Goal: Task Accomplishment & Management: Manage account settings

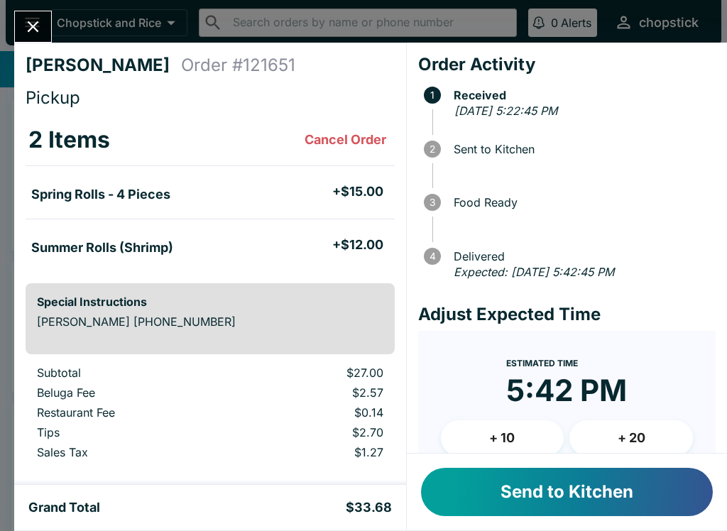
click at [635, 491] on button "Send to Kitchen" at bounding box center [567, 492] width 292 height 48
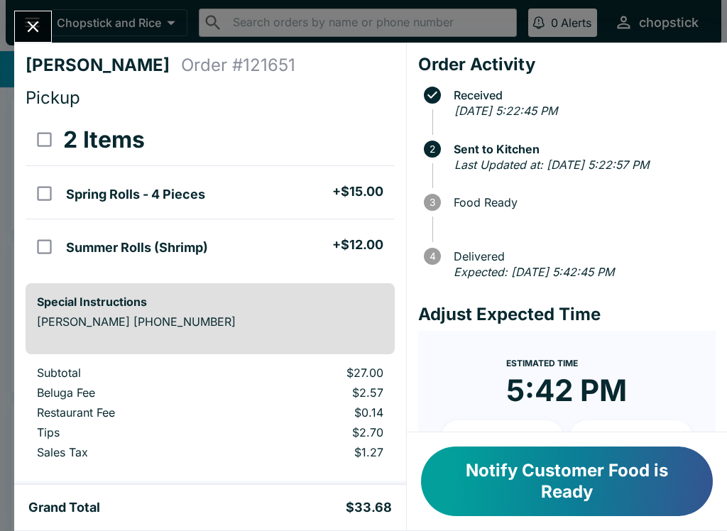
click at [543, 459] on button "Notify Customer Food is Ready" at bounding box center [567, 482] width 292 height 70
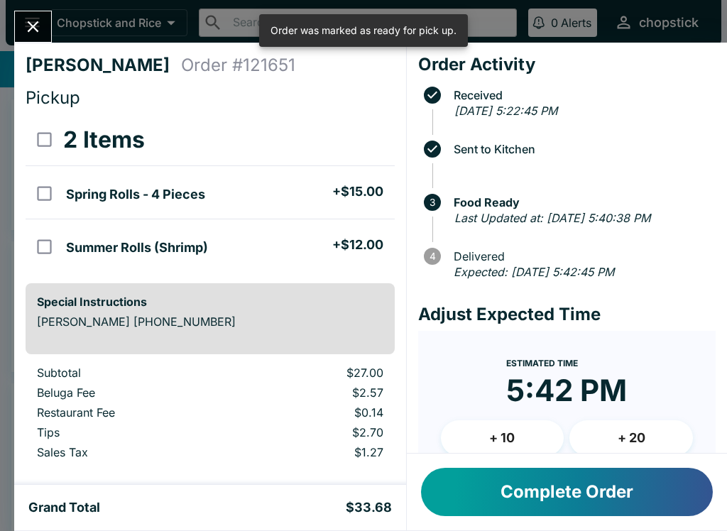
click at [36, 29] on icon "Close" at bounding box center [33, 26] width 11 height 11
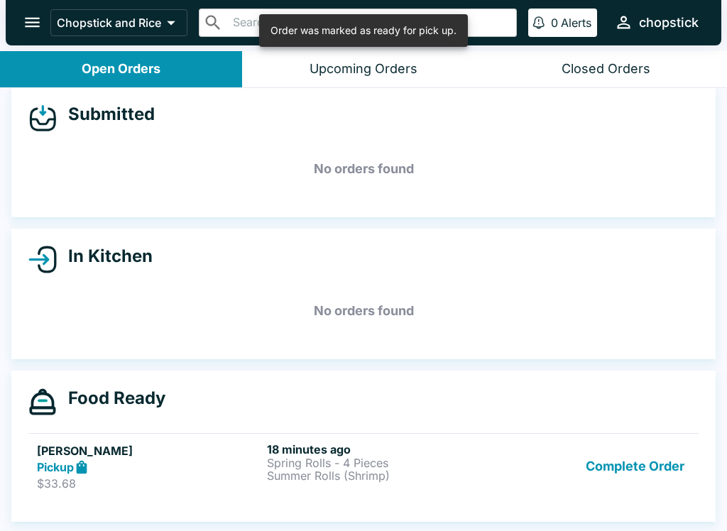
scroll to position [13, 0]
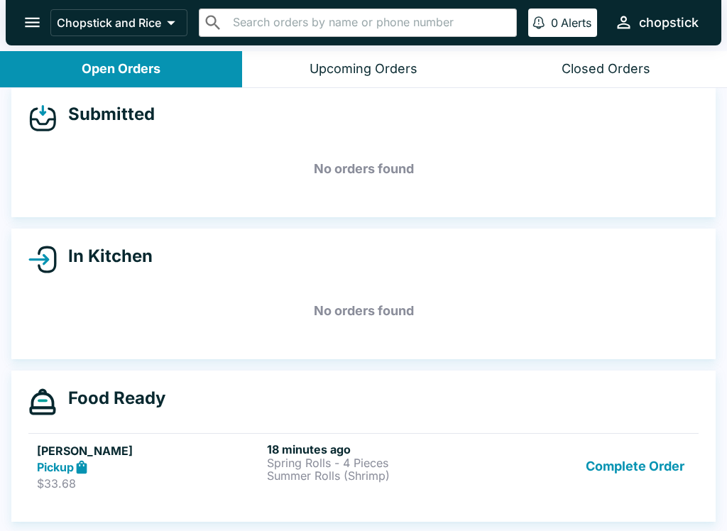
click at [35, 29] on icon "open drawer" at bounding box center [32, 22] width 19 height 19
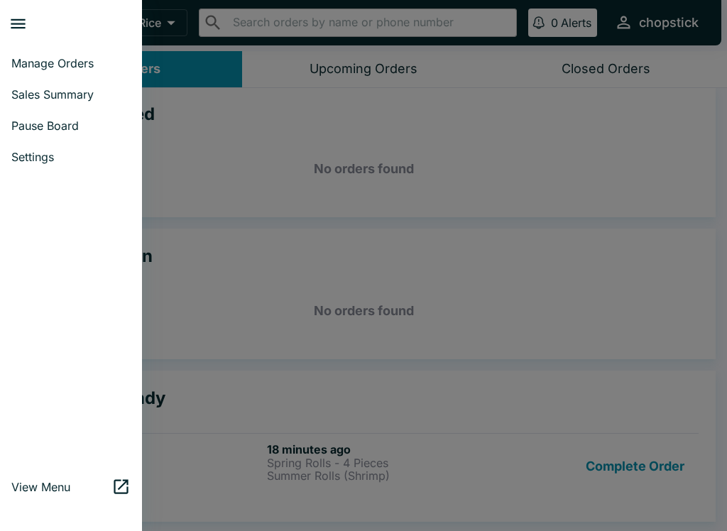
click at [60, 99] on span "Sales Summary" at bounding box center [70, 94] width 119 height 14
select select "03:00"
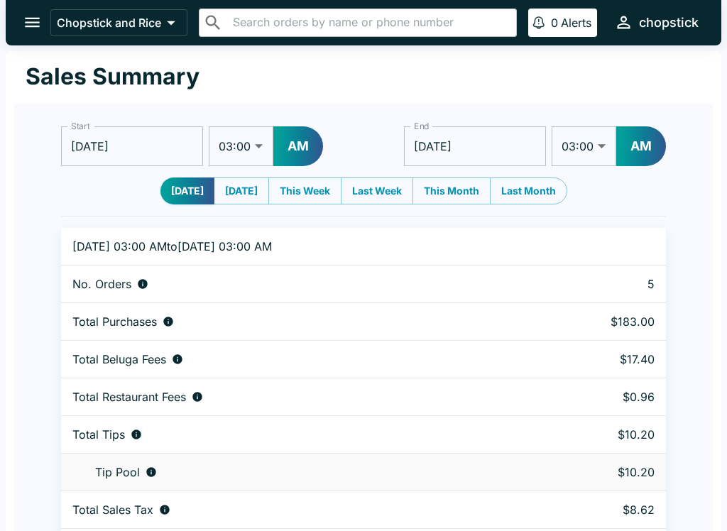
click at [27, 12] on button "open drawer" at bounding box center [32, 22] width 36 height 36
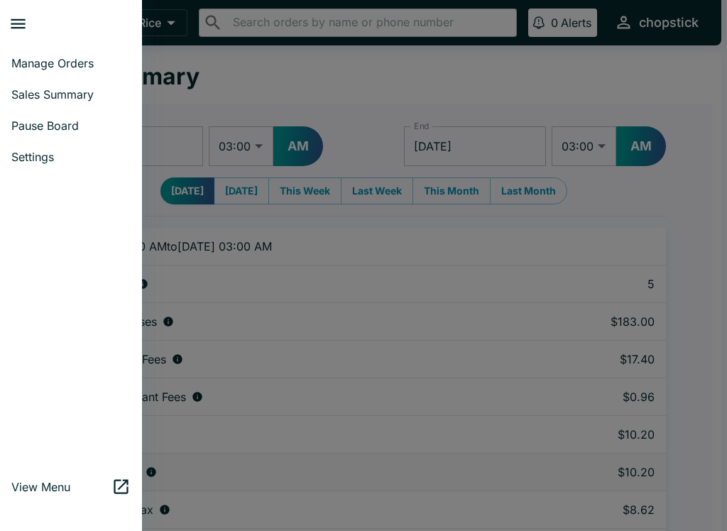
click at [58, 138] on link "Pause Board" at bounding box center [71, 125] width 142 height 31
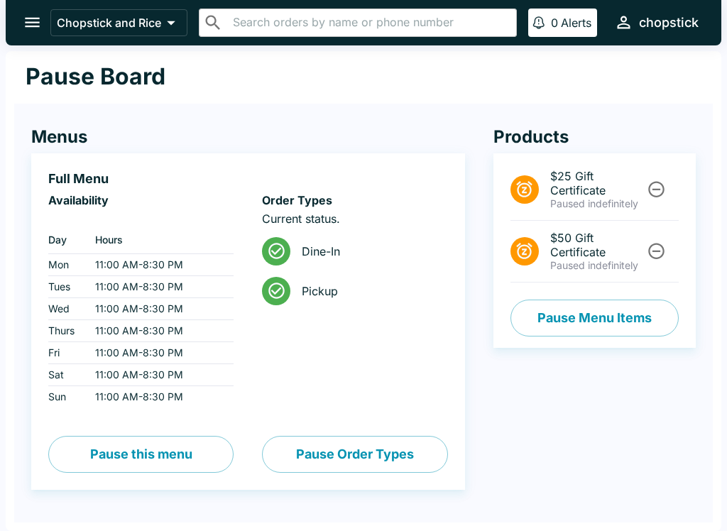
click at [600, 312] on button "Pause Menu Items" at bounding box center [595, 318] width 168 height 37
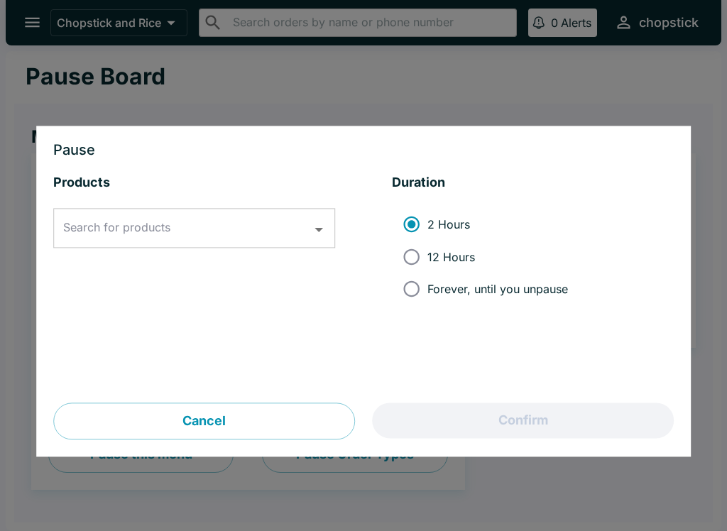
click at [281, 204] on div "Products Search for products Search for products" at bounding box center [194, 289] width 282 height 229
click at [310, 220] on icon "Open" at bounding box center [319, 229] width 19 height 19
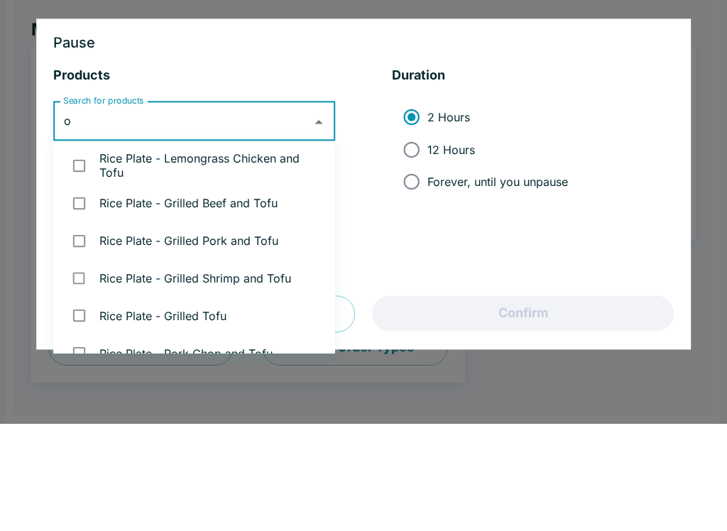
type input "ox"
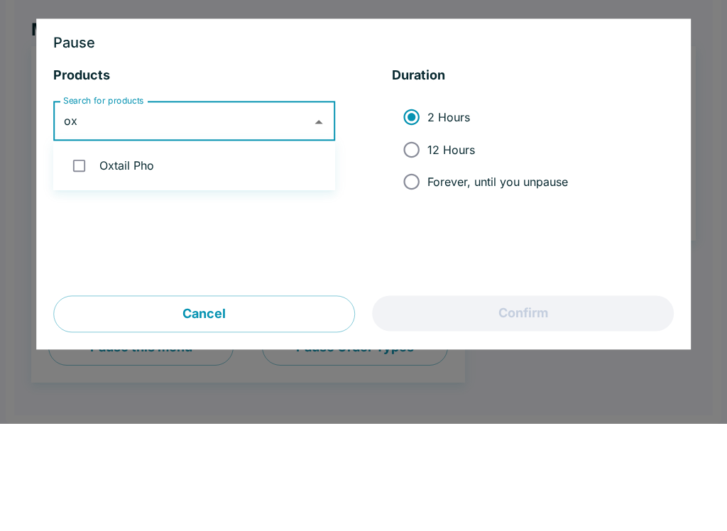
click at [236, 254] on li "Oxtail Pho" at bounding box center [194, 273] width 282 height 38
checkbox input "true"
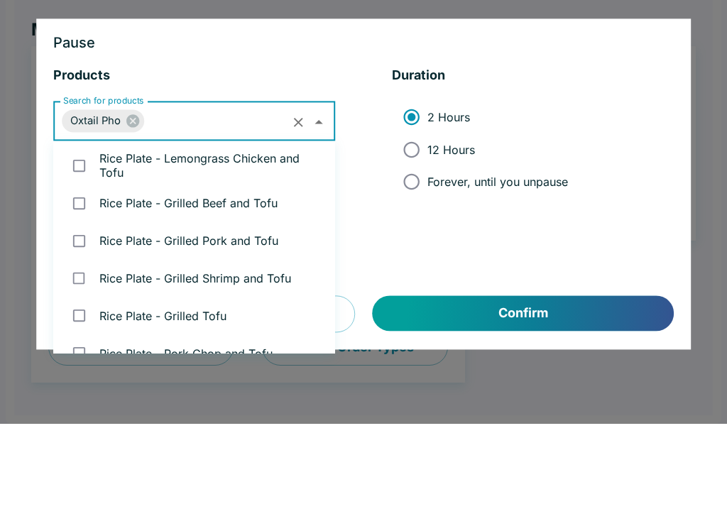
scroll to position [357, 0]
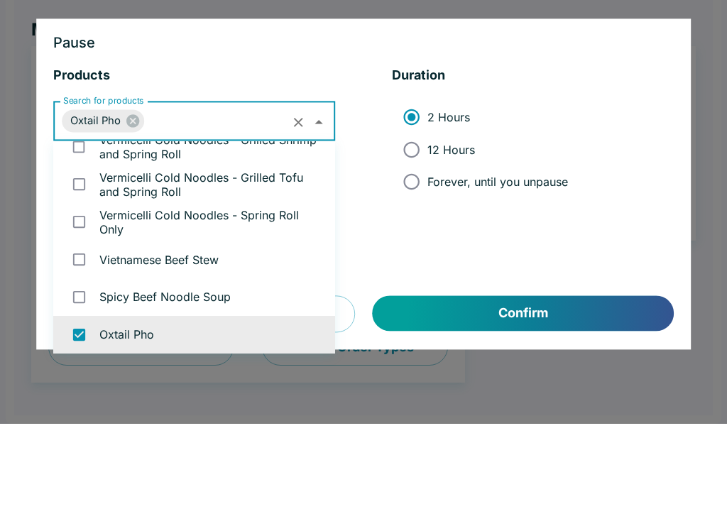
click at [440, 250] on span "12 Hours" at bounding box center [452, 257] width 48 height 14
click at [428, 241] on input "12 Hours" at bounding box center [412, 257] width 32 height 32
radio input "true"
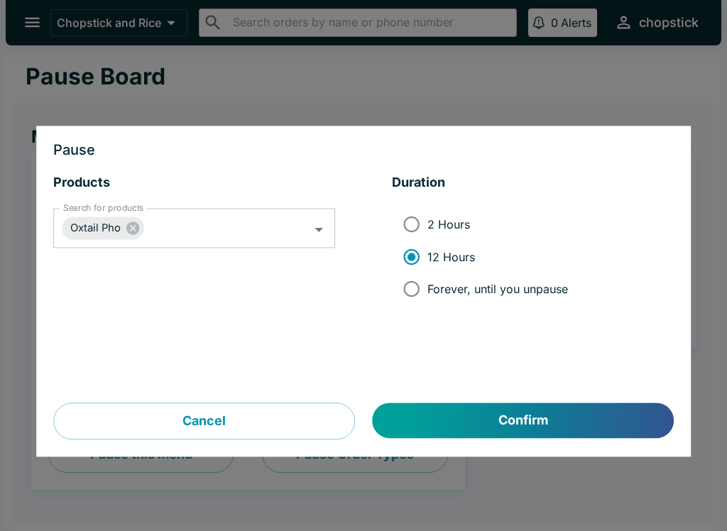
click at [526, 415] on button "Confirm" at bounding box center [523, 421] width 301 height 36
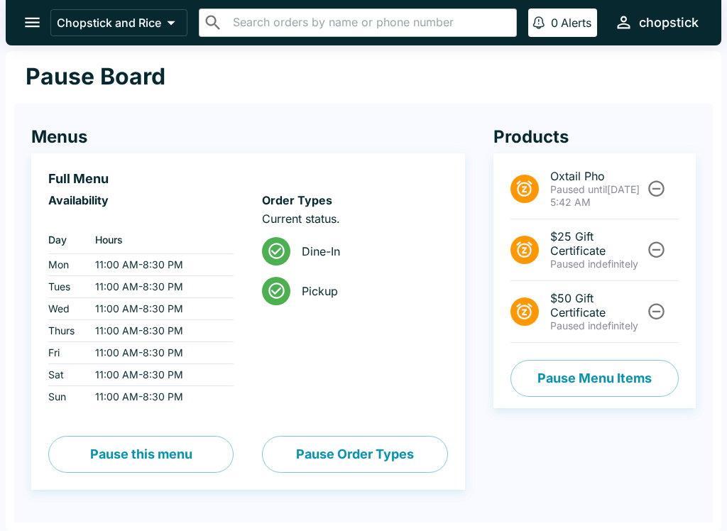
click at [27, 18] on icon "open drawer" at bounding box center [32, 22] width 19 height 19
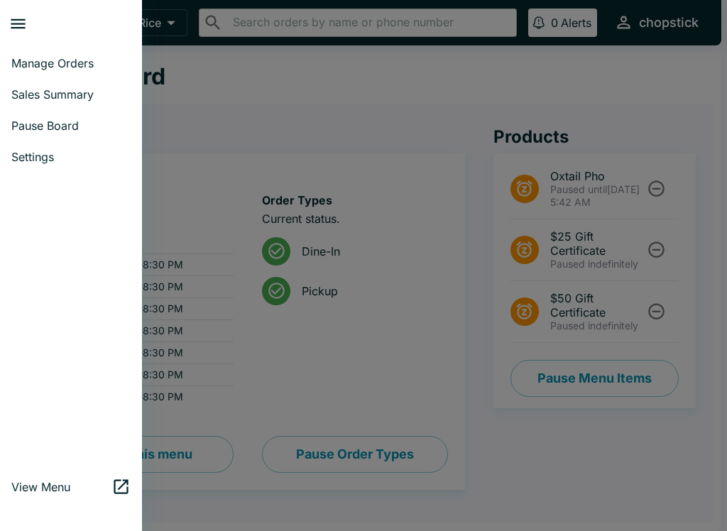
click at [21, 53] on link "Manage Orders" at bounding box center [71, 63] width 142 height 31
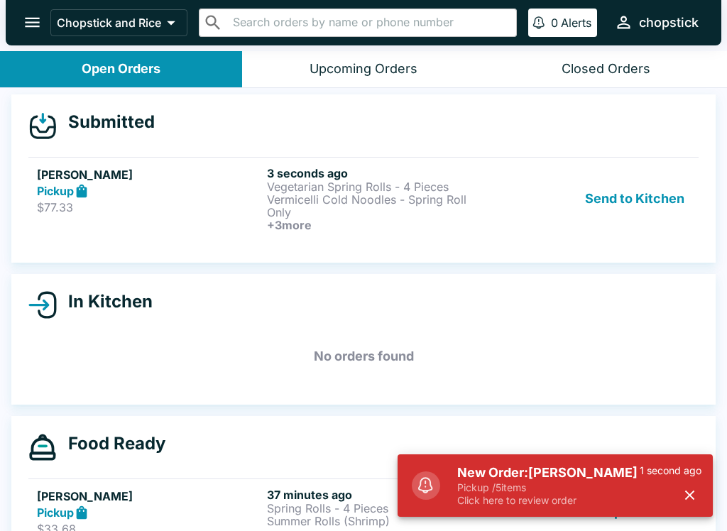
scroll to position [6, 0]
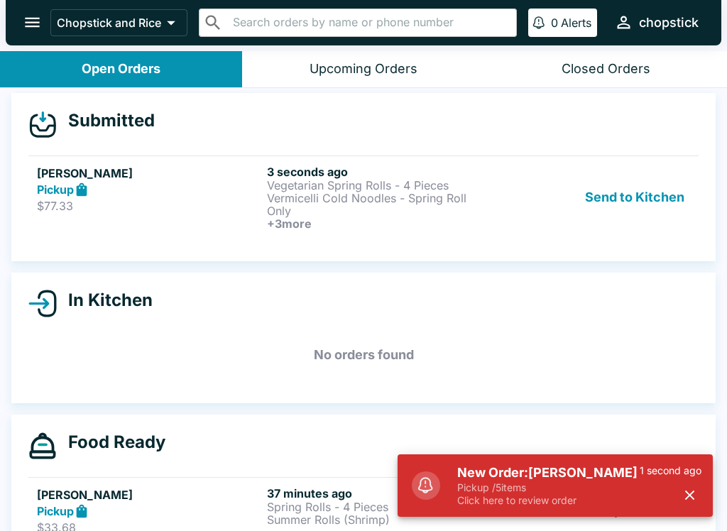
click at [653, 214] on button "Send to Kitchen" at bounding box center [635, 197] width 111 height 65
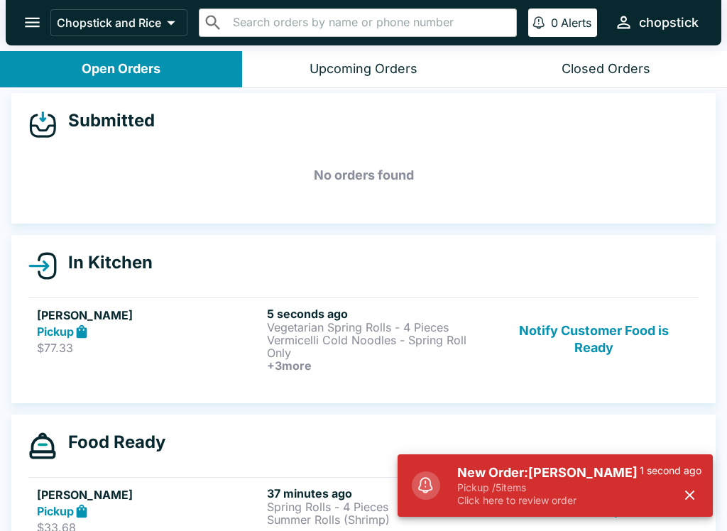
click at [360, 356] on p "Vermicelli Cold Noodles - Spring Roll Only" at bounding box center [379, 347] width 224 height 26
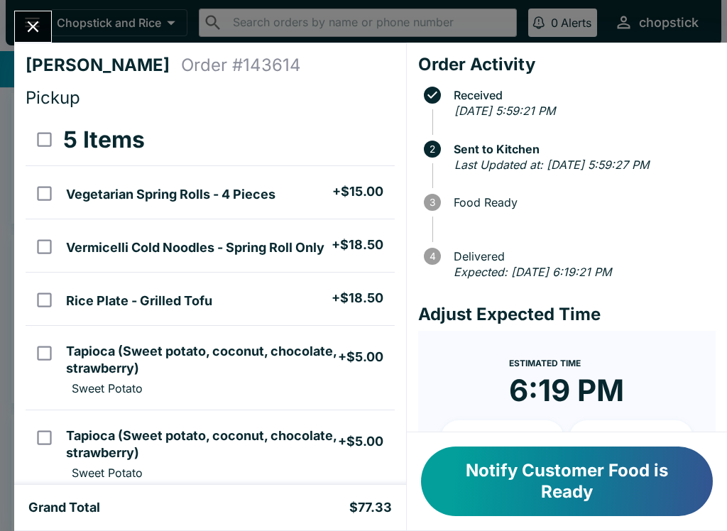
click at [31, 28] on icon "Close" at bounding box center [33, 26] width 11 height 11
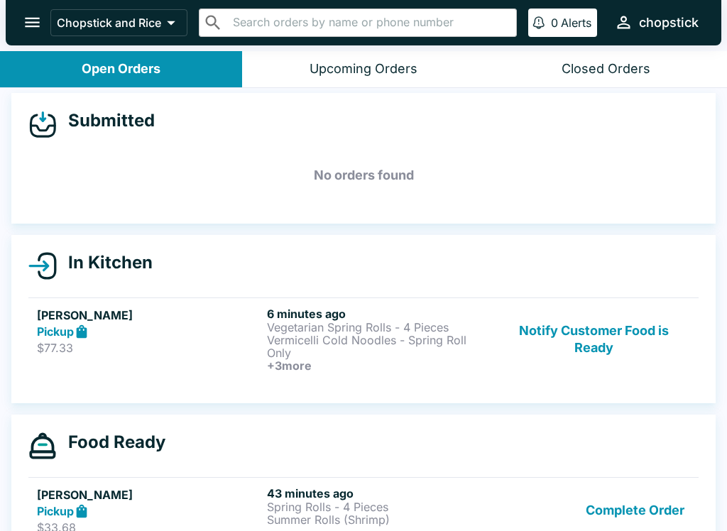
click at [281, 334] on p "Vermicelli Cold Noodles - Spring Roll Only" at bounding box center [379, 347] width 224 height 26
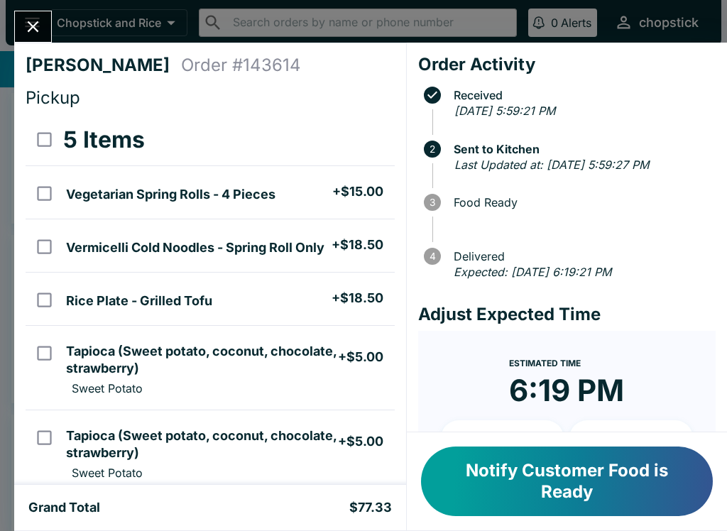
click at [20, 27] on button "Close" at bounding box center [33, 26] width 36 height 31
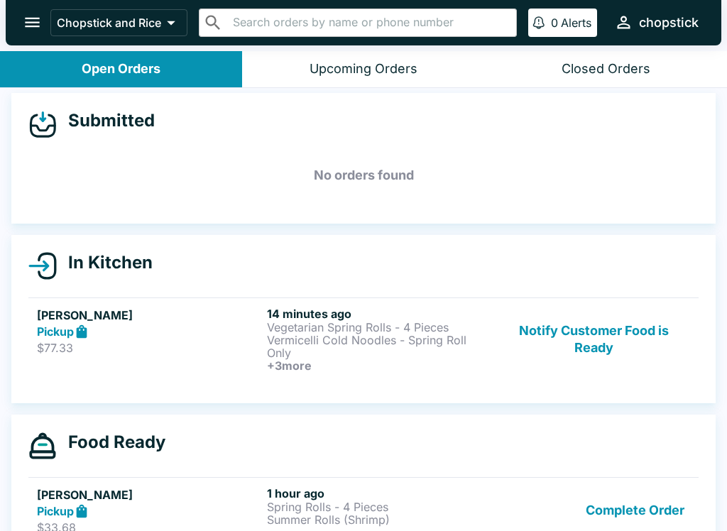
click at [576, 340] on button "Notify Customer Food is Ready" at bounding box center [594, 339] width 192 height 65
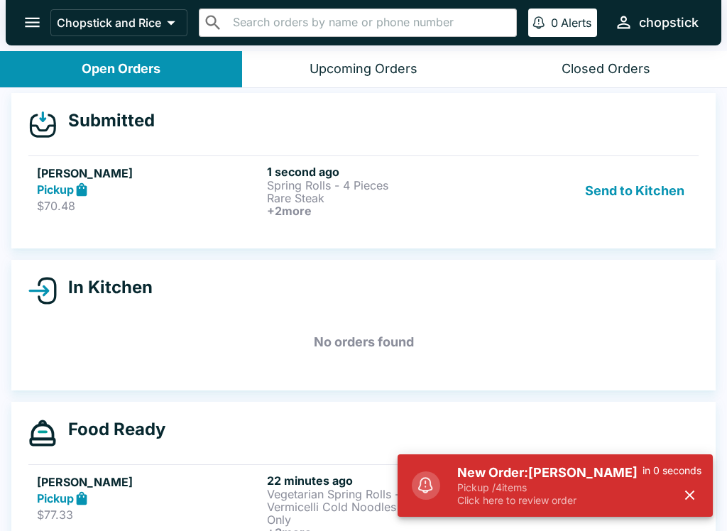
click at [632, 195] on button "Send to Kitchen" at bounding box center [635, 191] width 111 height 53
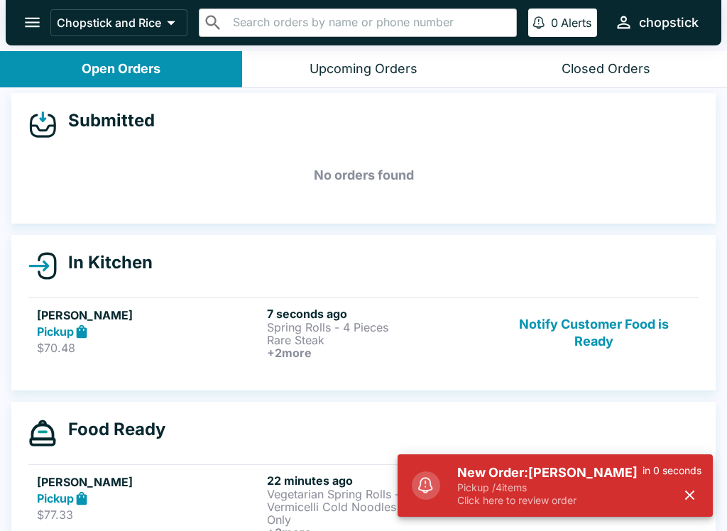
click at [425, 330] on p "Spring Rolls - 4 Pieces" at bounding box center [379, 327] width 224 height 13
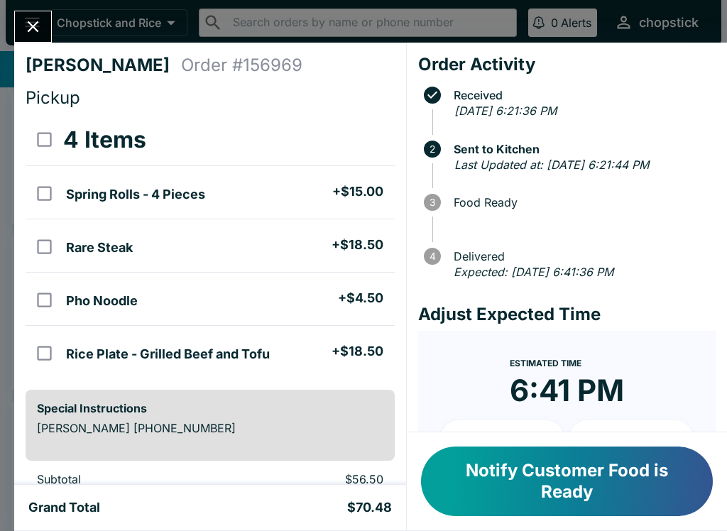
click at [23, 7] on div "[PERSON_NAME] Order # 156969 Pickup 4 Items Spring Rolls - 4 Pieces + $15.00 Ra…" at bounding box center [363, 265] width 727 height 531
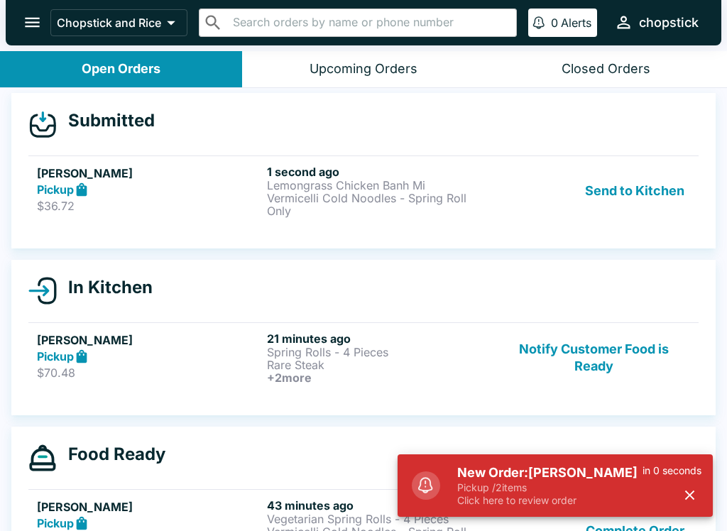
click at [623, 188] on button "Send to Kitchen" at bounding box center [635, 191] width 111 height 53
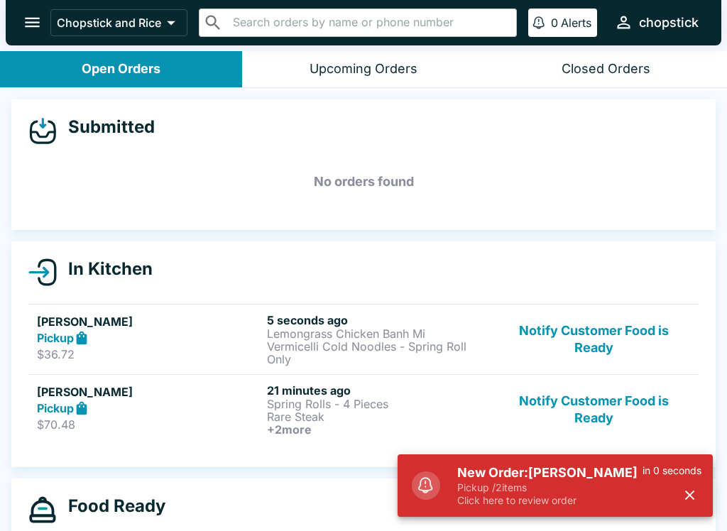
click at [227, 337] on div "Pickup" at bounding box center [149, 338] width 224 height 16
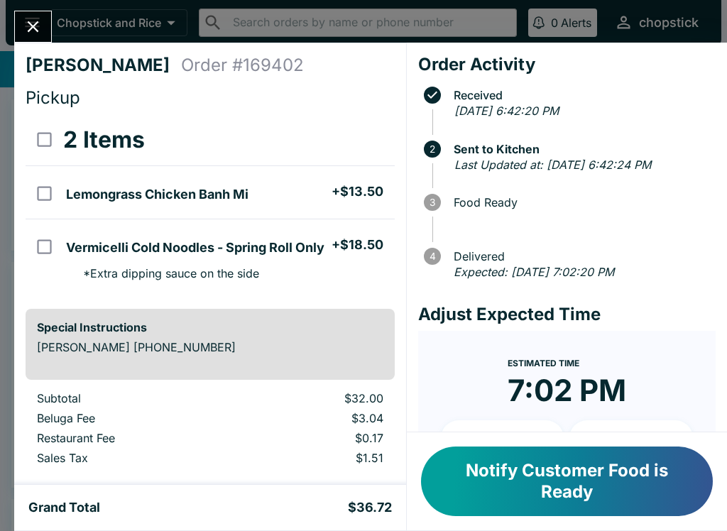
click at [40, 29] on icon "Close" at bounding box center [32, 26] width 19 height 19
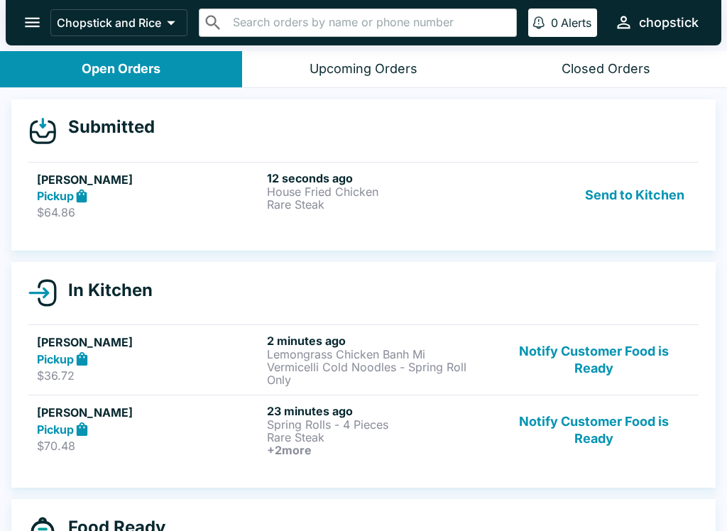
click at [280, 208] on p "Rare Steak" at bounding box center [379, 204] width 224 height 13
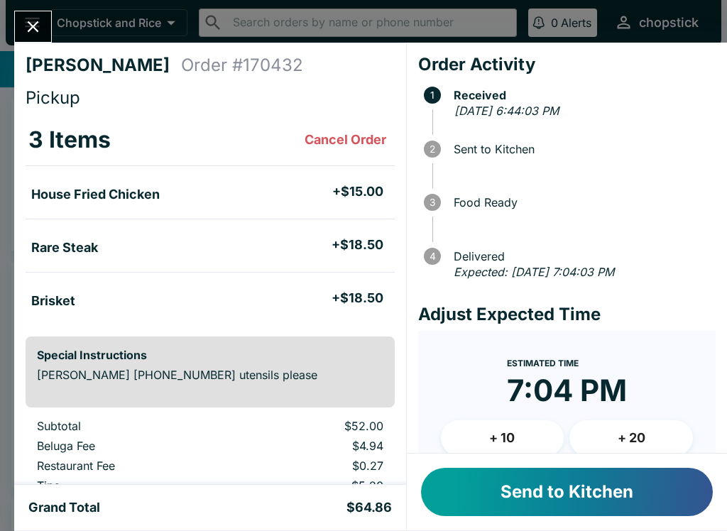
click at [483, 487] on button "Send to Kitchen" at bounding box center [567, 492] width 292 height 48
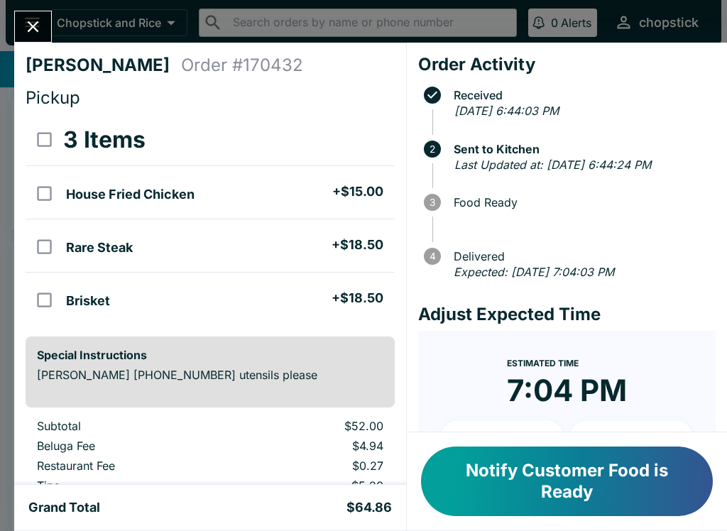
click at [26, 28] on icon "Close" at bounding box center [32, 26] width 19 height 19
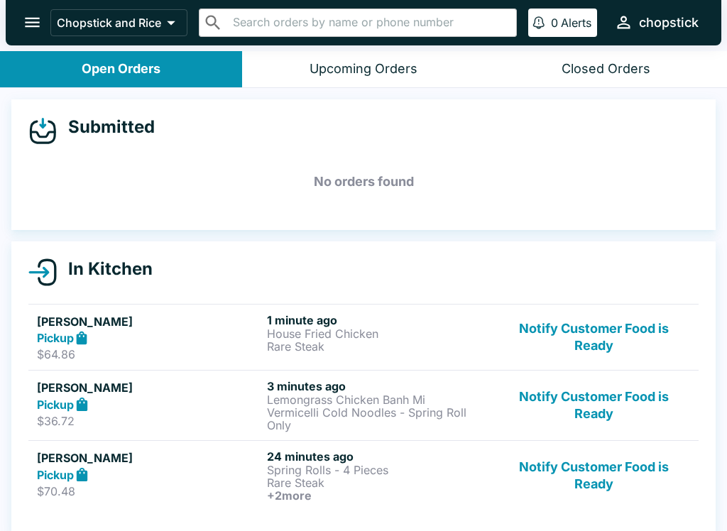
click at [607, 478] on button "Notify Customer Food is Ready" at bounding box center [594, 476] width 192 height 53
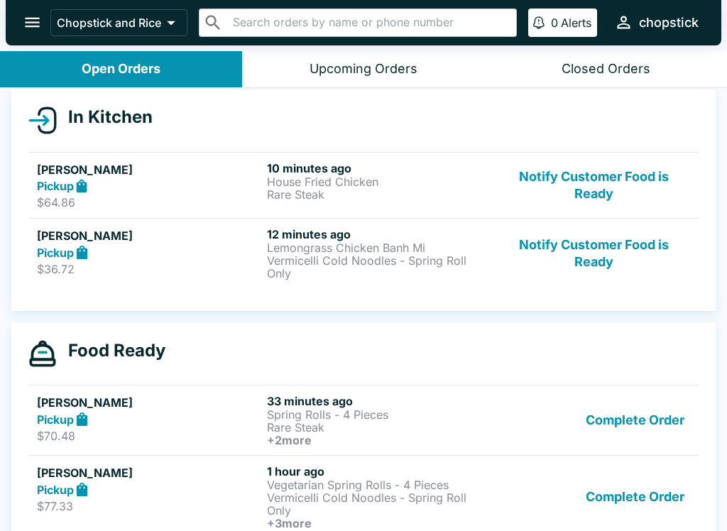
scroll to position [152, 0]
click at [638, 416] on button "Complete Order" at bounding box center [635, 420] width 110 height 53
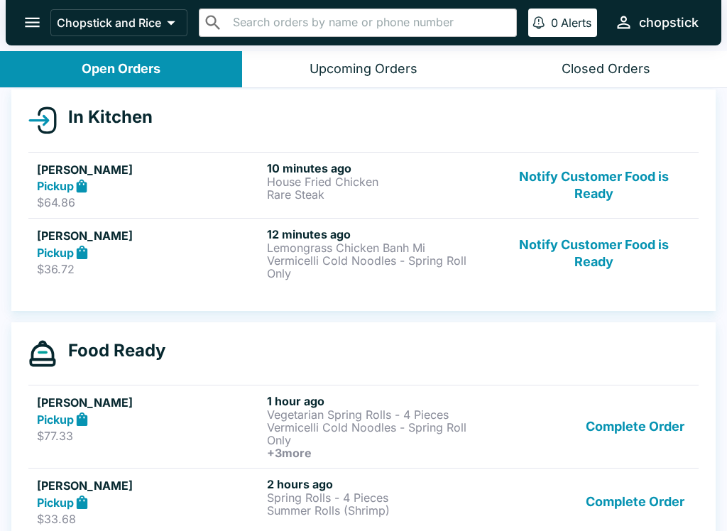
click at [653, 425] on button "Complete Order" at bounding box center [635, 426] width 110 height 65
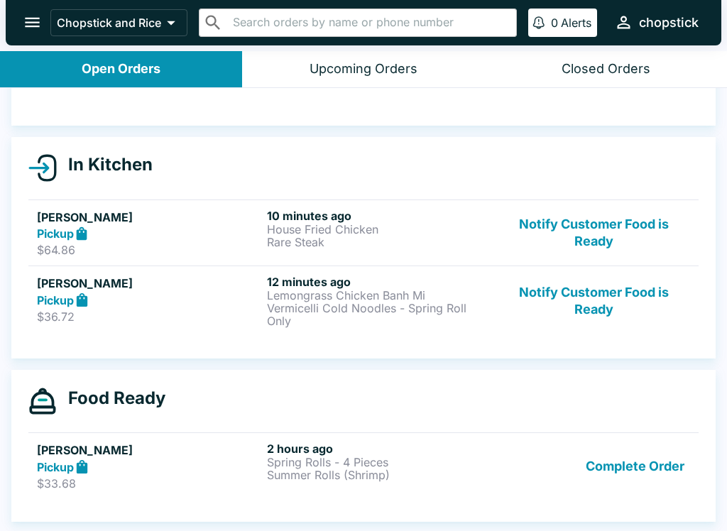
click at [652, 467] on button "Complete Order" at bounding box center [635, 466] width 110 height 49
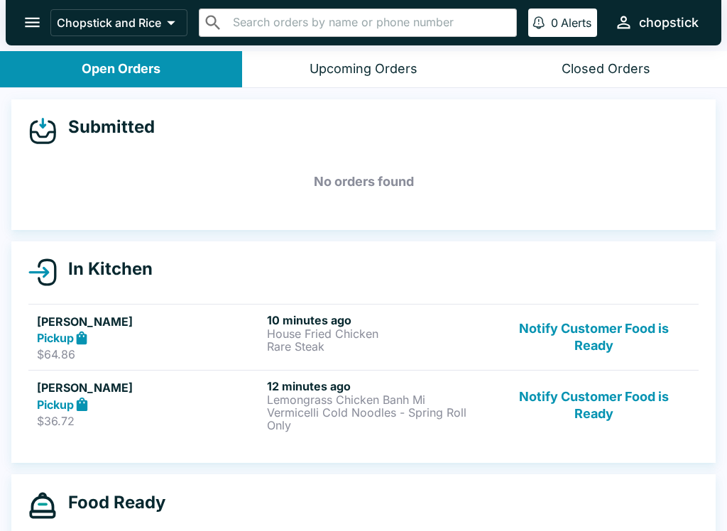
scroll to position [28, 0]
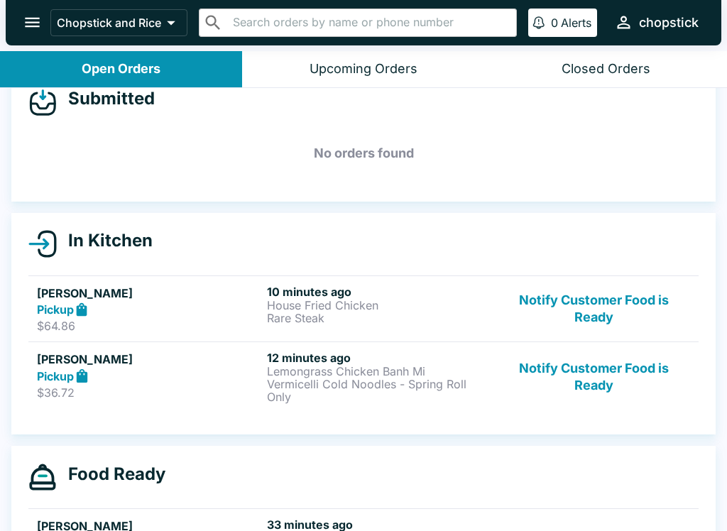
click at [605, 380] on button "Notify Customer Food is Ready" at bounding box center [594, 377] width 192 height 53
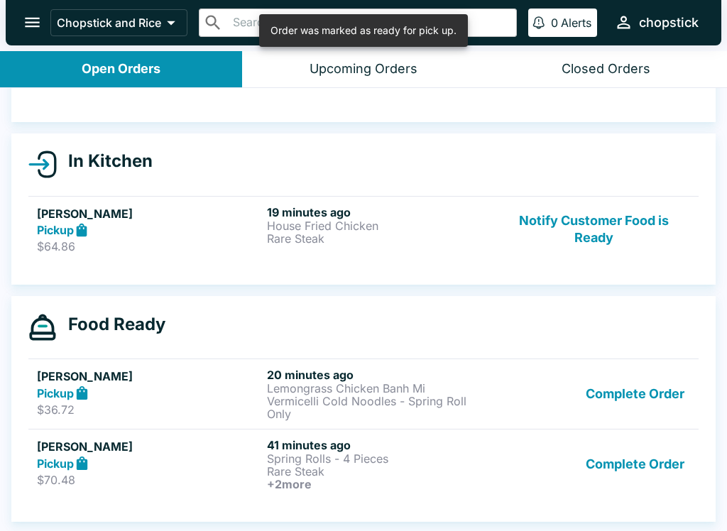
scroll to position [108, 0]
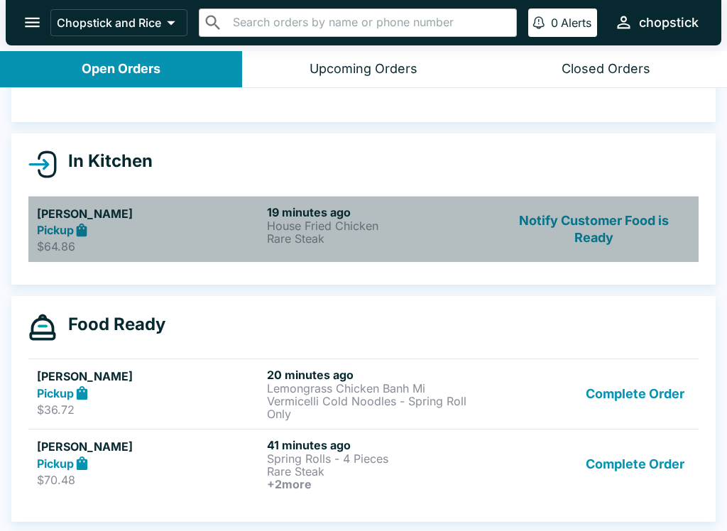
click at [307, 227] on p "House Fried Chicken" at bounding box center [379, 225] width 224 height 13
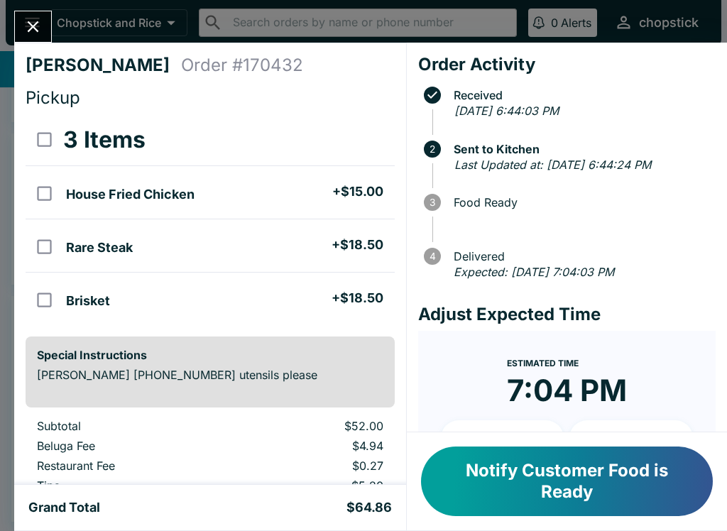
click at [531, 484] on button "Notify Customer Food is Ready" at bounding box center [567, 482] width 292 height 70
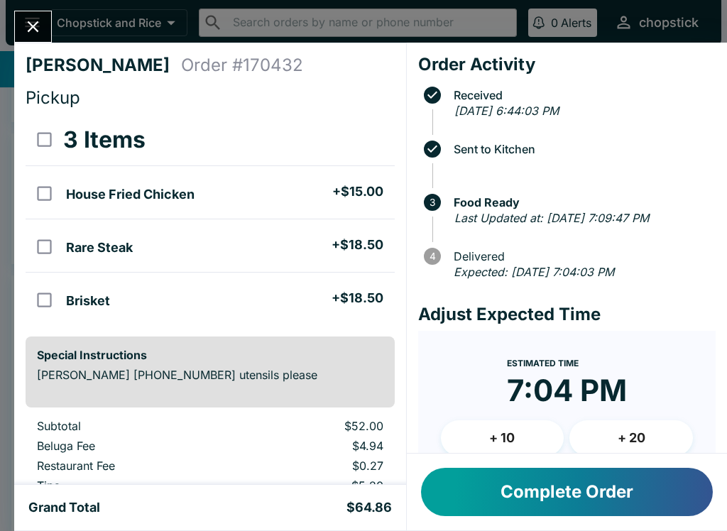
click at [7, 28] on div "[PERSON_NAME] Order # 170432 Pickup 3 Items House Fried Chicken + $15.00 Rare S…" at bounding box center [363, 265] width 727 height 531
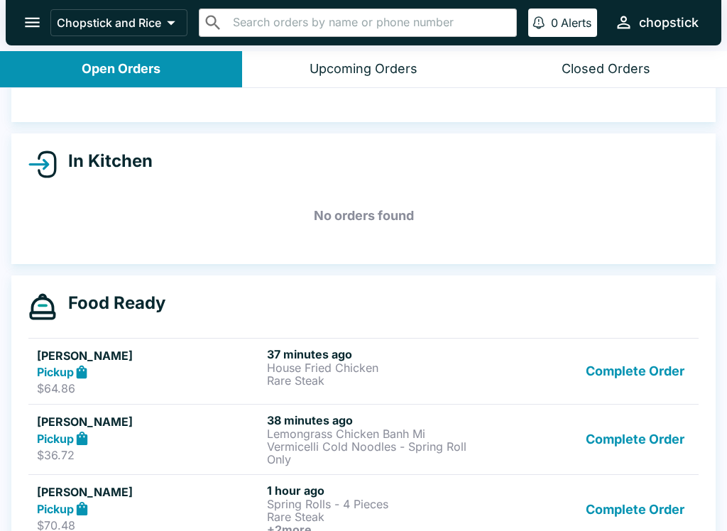
click at [615, 366] on button "Complete Order" at bounding box center [635, 371] width 110 height 49
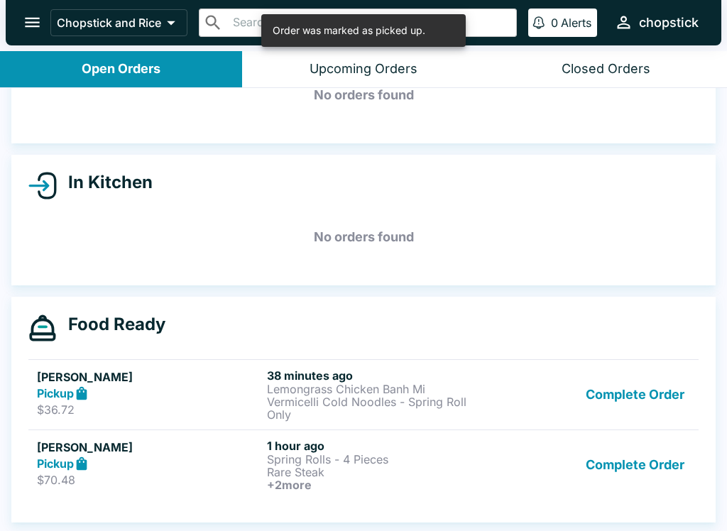
click at [616, 396] on button "Complete Order" at bounding box center [635, 395] width 110 height 53
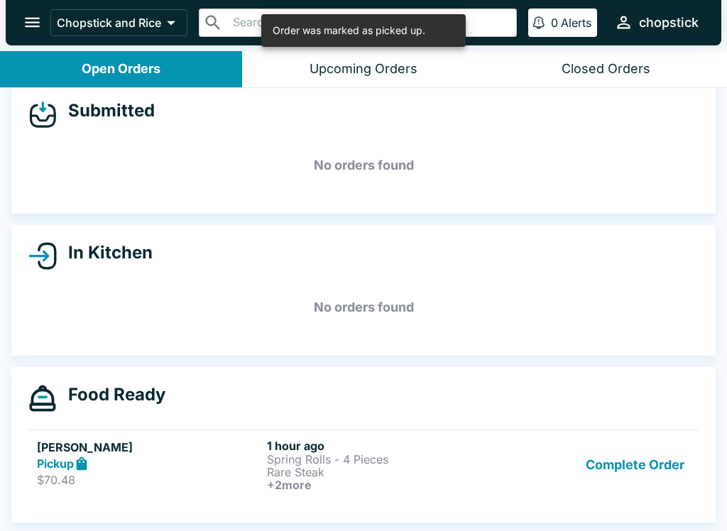
scroll to position [16, 0]
click at [624, 469] on button "Complete Order" at bounding box center [635, 465] width 110 height 53
